Goal: Obtain resource: Download file/media

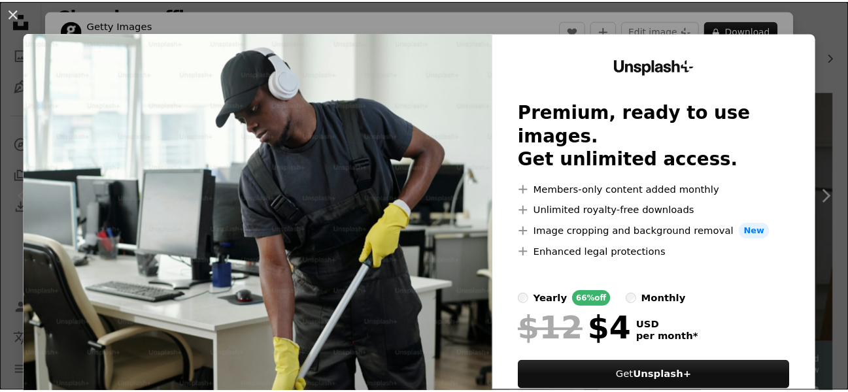
scroll to position [234, 0]
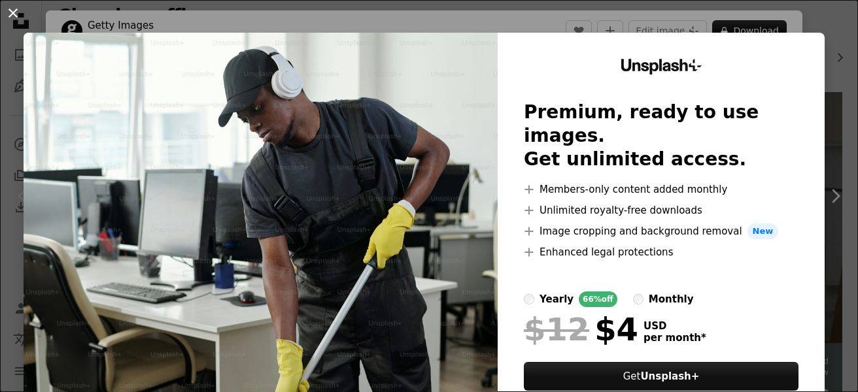
click at [13, 12] on button "An X shape" at bounding box center [13, 13] width 16 height 16
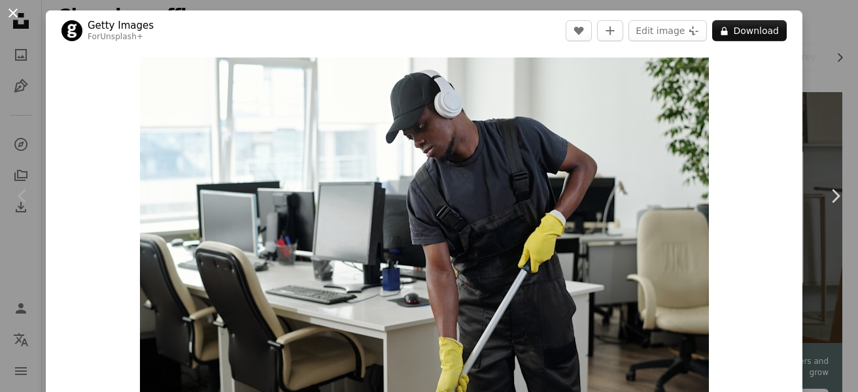
click at [13, 10] on button "An X shape" at bounding box center [13, 13] width 16 height 16
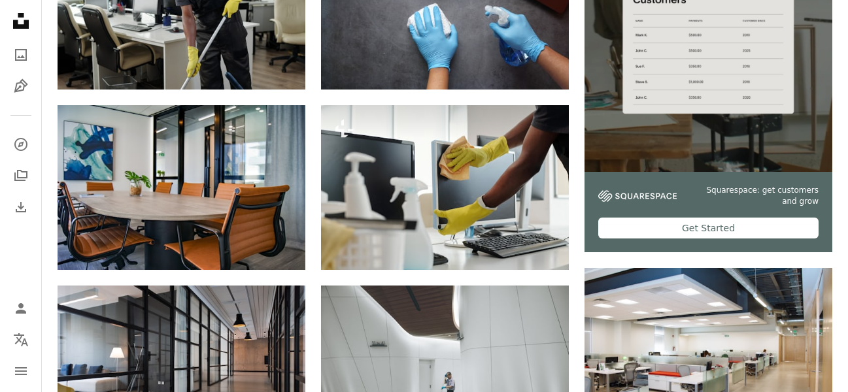
scroll to position [420, 0]
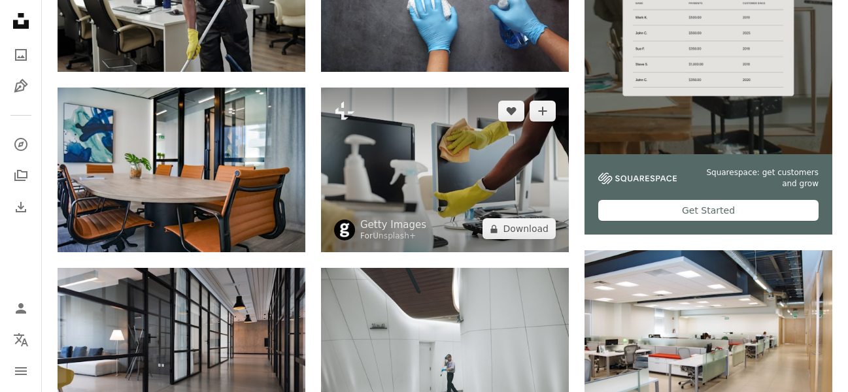
click at [508, 169] on img at bounding box center [445, 170] width 248 height 165
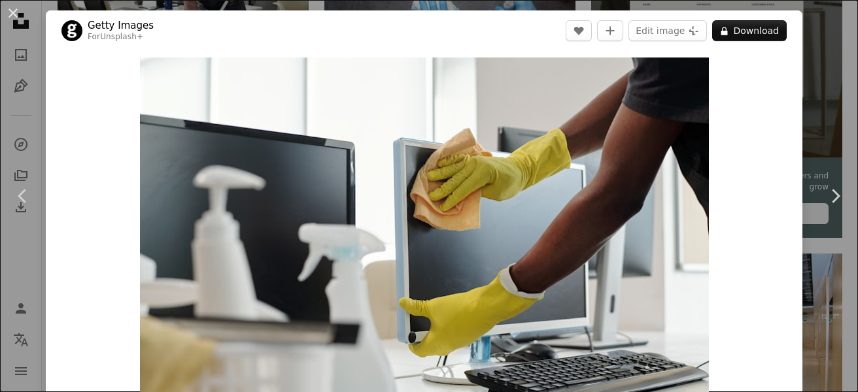
drag, startPoint x: 809, startPoint y: 38, endPoint x: 754, endPoint y: 22, distance: 57.1
click at [810, 38] on div "An X shape Chevron left Chevron right Getty Images For Unsplash+ A heart A plus…" at bounding box center [429, 196] width 858 height 392
